Goal: Task Accomplishment & Management: Manage account settings

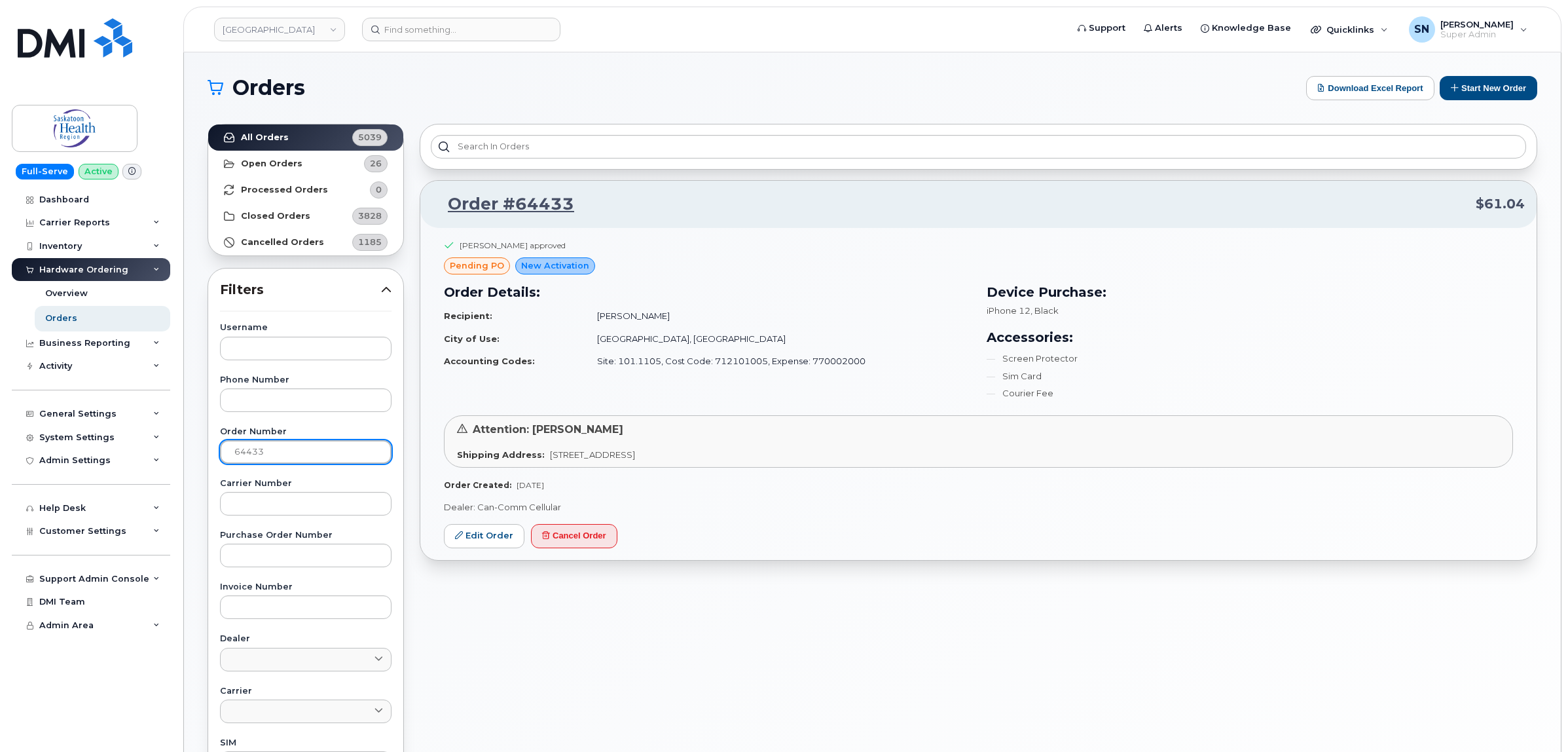
drag, startPoint x: 285, startPoint y: 455, endPoint x: 198, endPoint y: 453, distance: 87.0
click at [198, 453] on div "Orders Download Excel Report Start New Order All Orders 5039 Open Orders 26 Pro…" at bounding box center [872, 552] width 1377 height 1000
paste input "548"
type input "64548"
click at [281, 128] on link "All Orders 5039" at bounding box center [306, 137] width 195 height 26
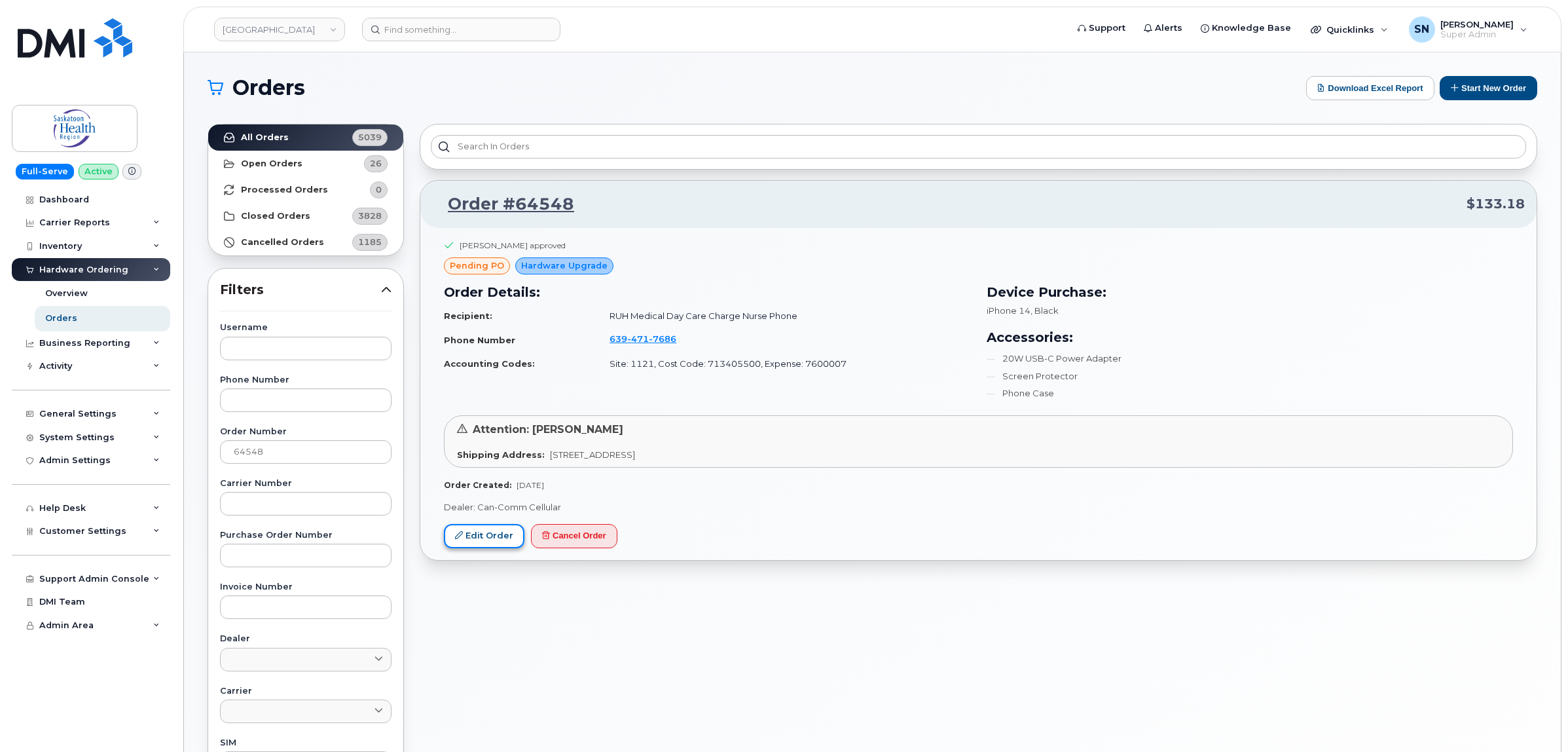
click at [498, 531] on link "Edit Order" at bounding box center [484, 536] width 80 height 24
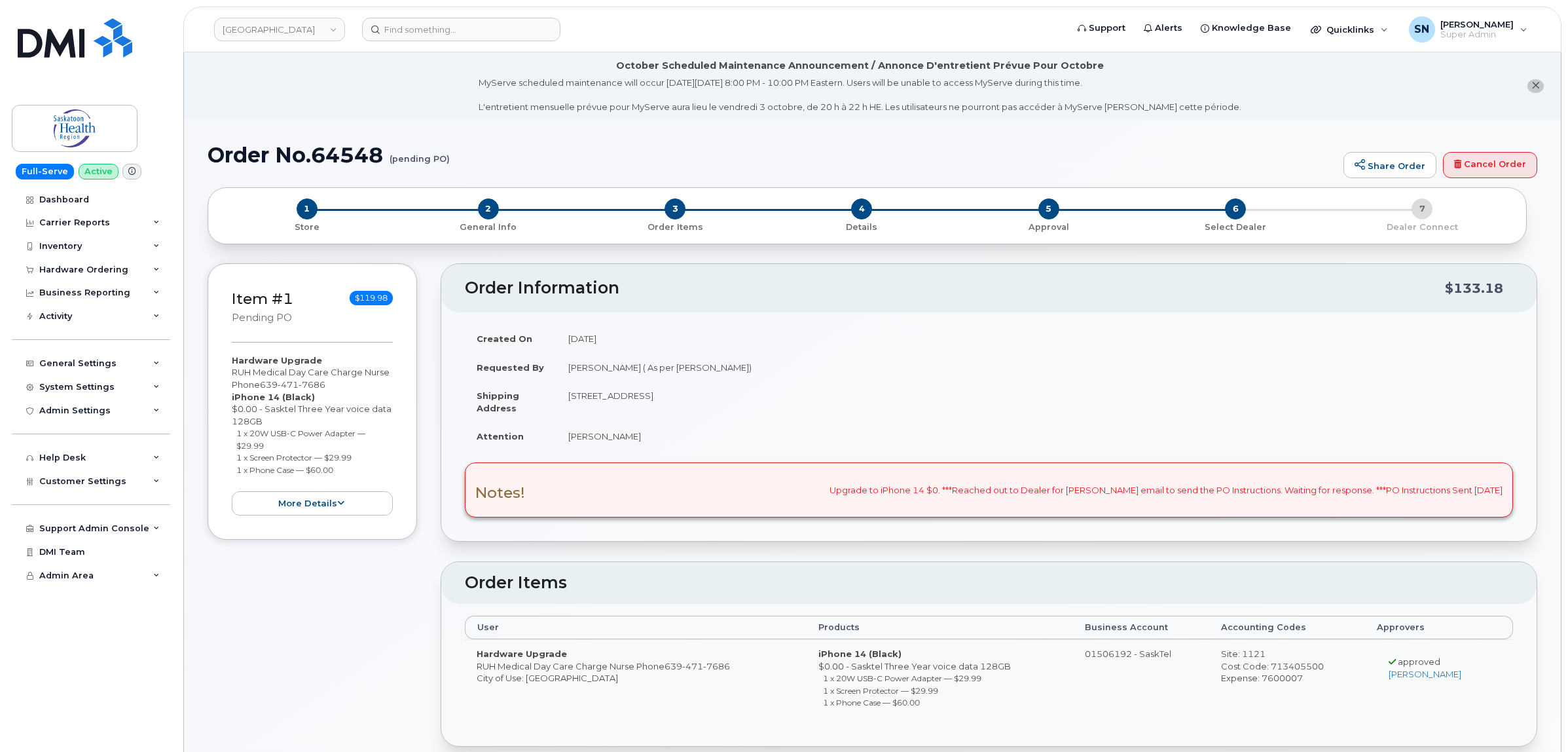
click at [1536, 83] on icon "close notification" at bounding box center [1536, 85] width 8 height 8
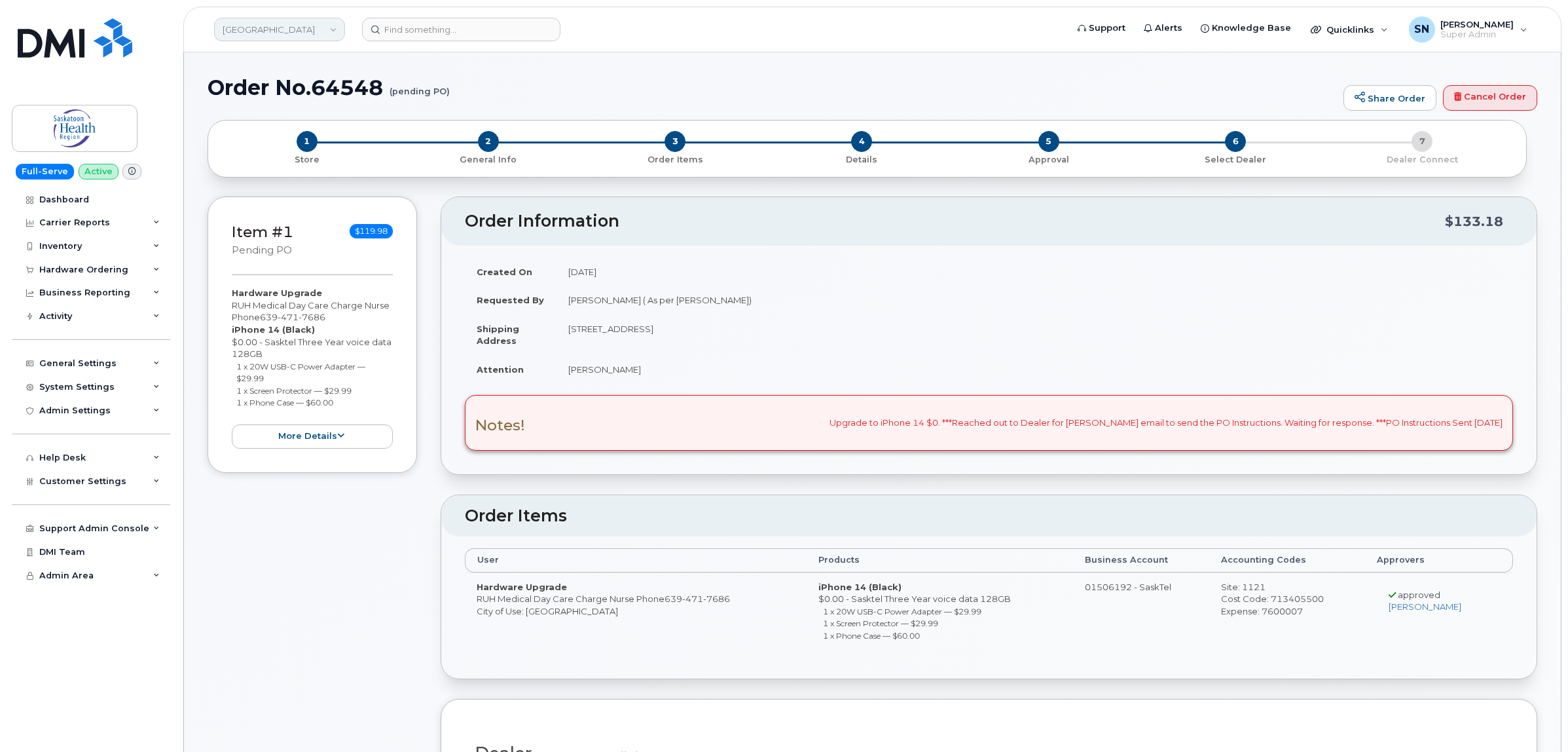
click at [306, 22] on link "[GEOGRAPHIC_DATA]" at bounding box center [279, 30] width 131 height 23
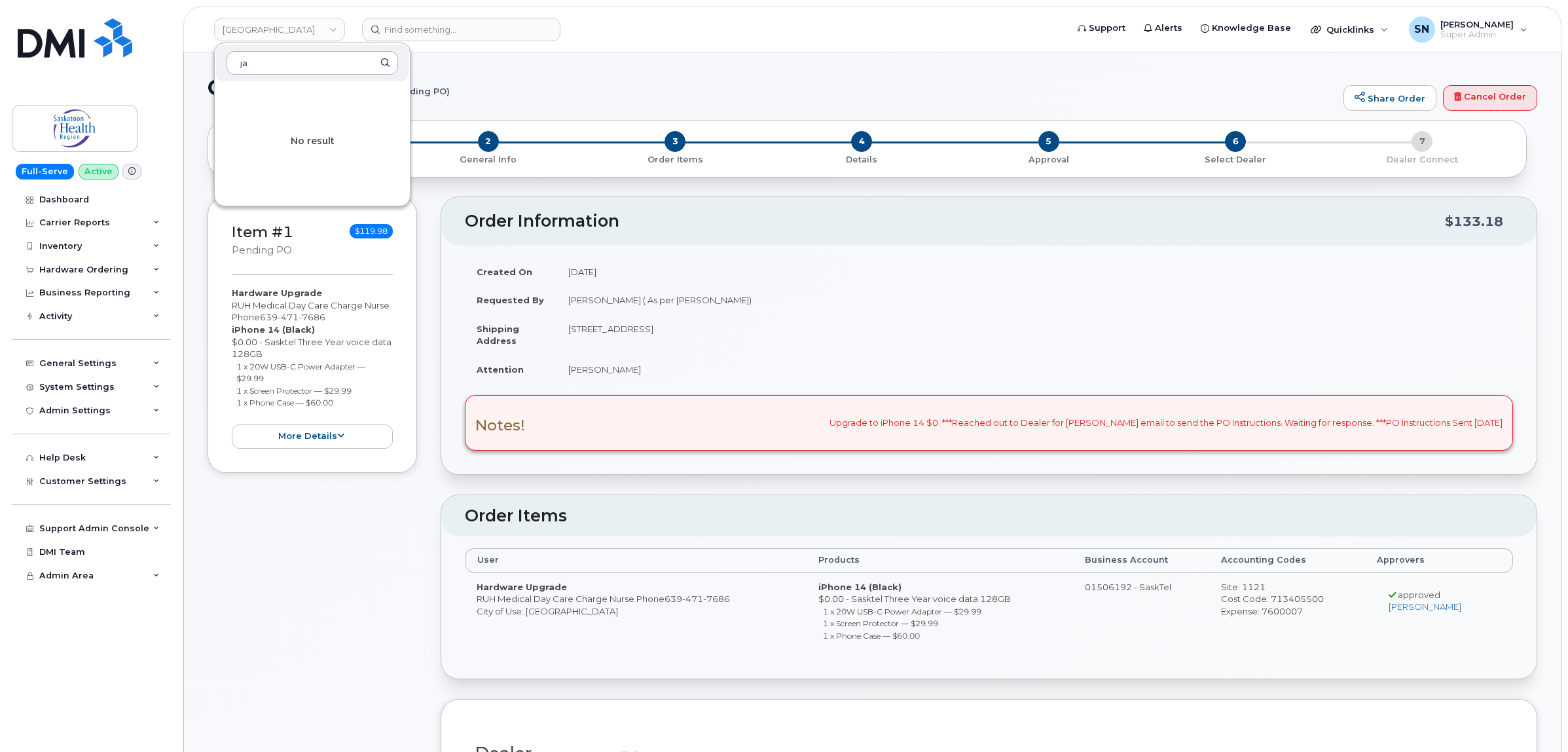
type input "j"
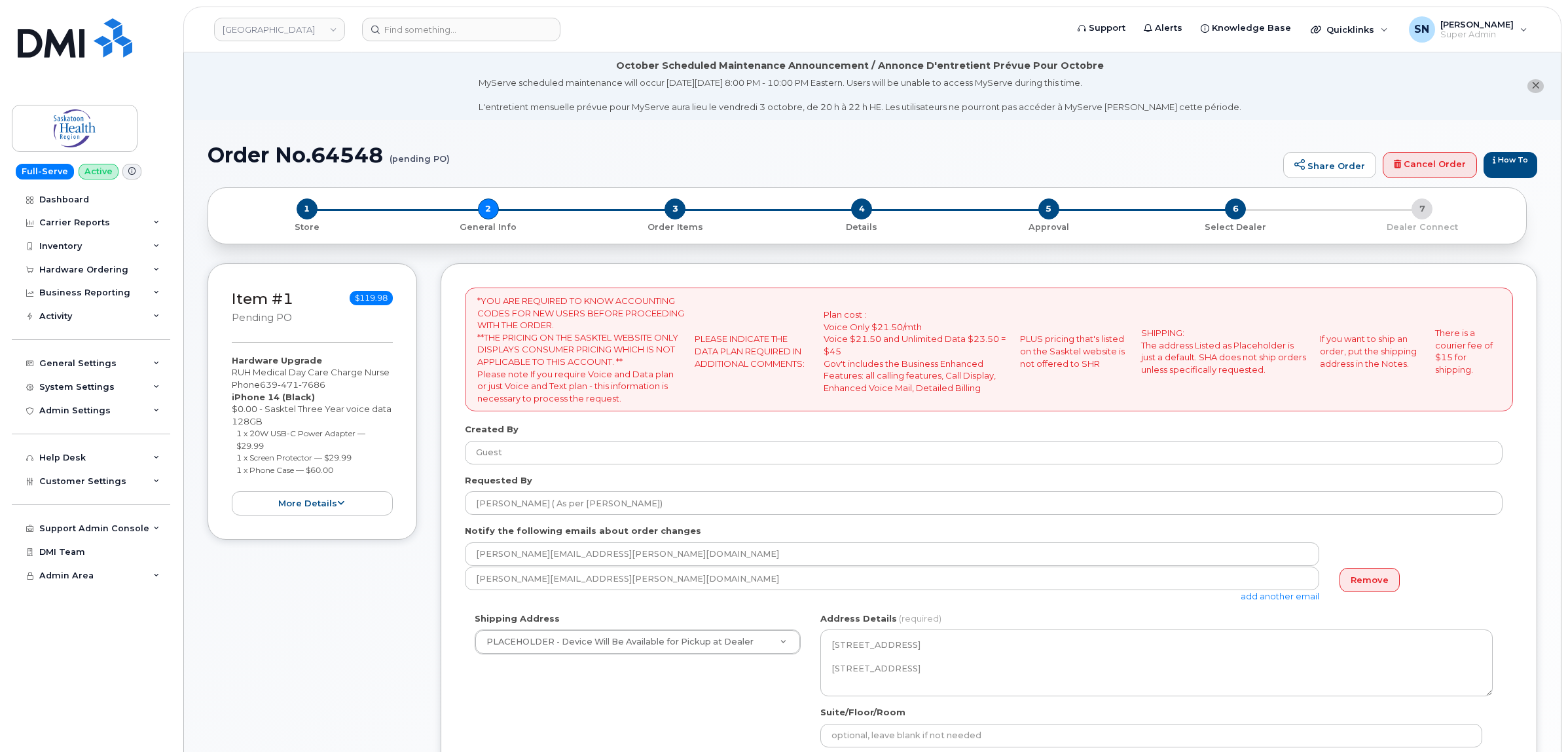
select select
